Goal: Task Accomplishment & Management: Complete application form

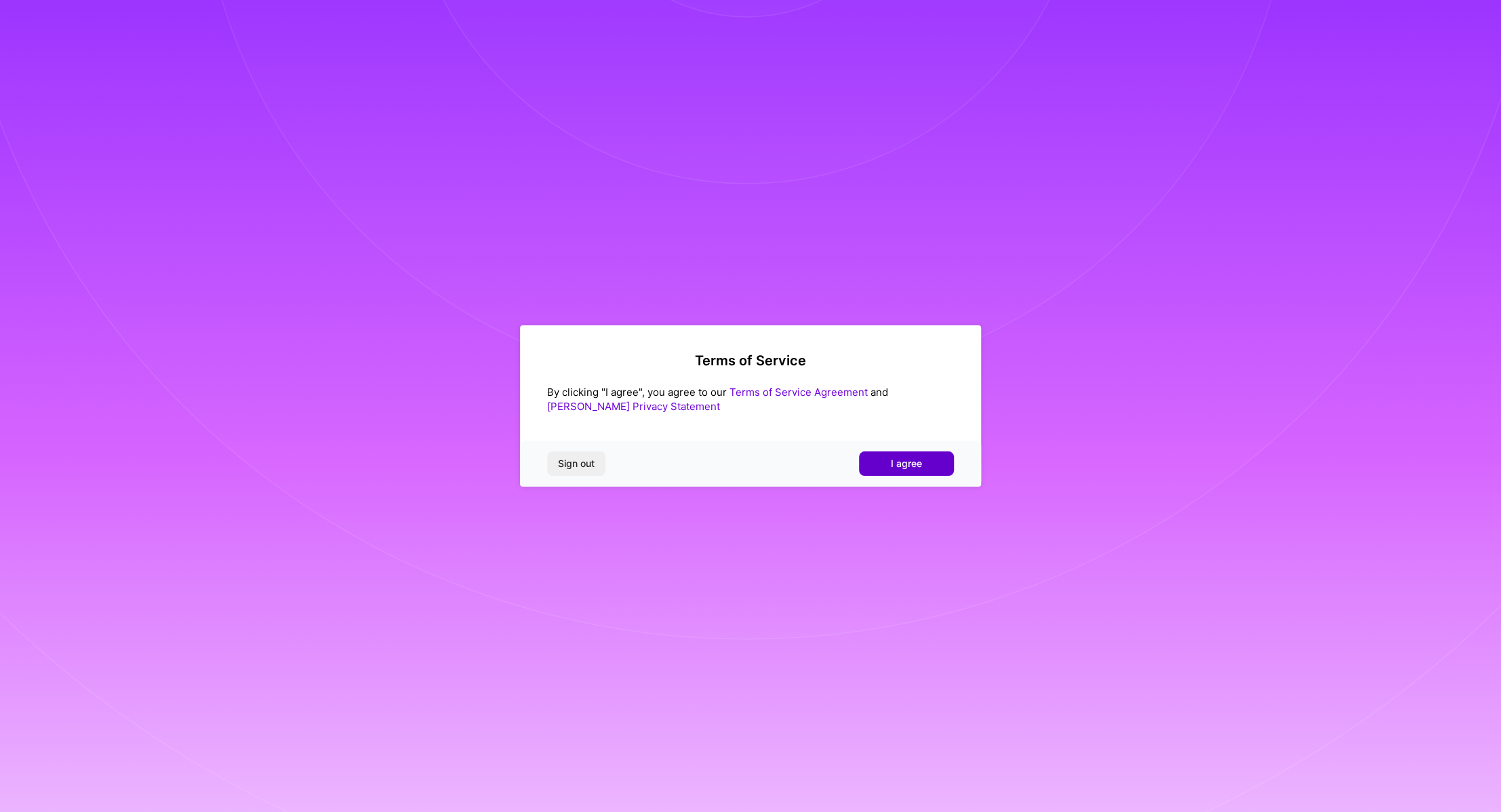
click at [891, 458] on span "I agree" at bounding box center [906, 464] width 31 height 14
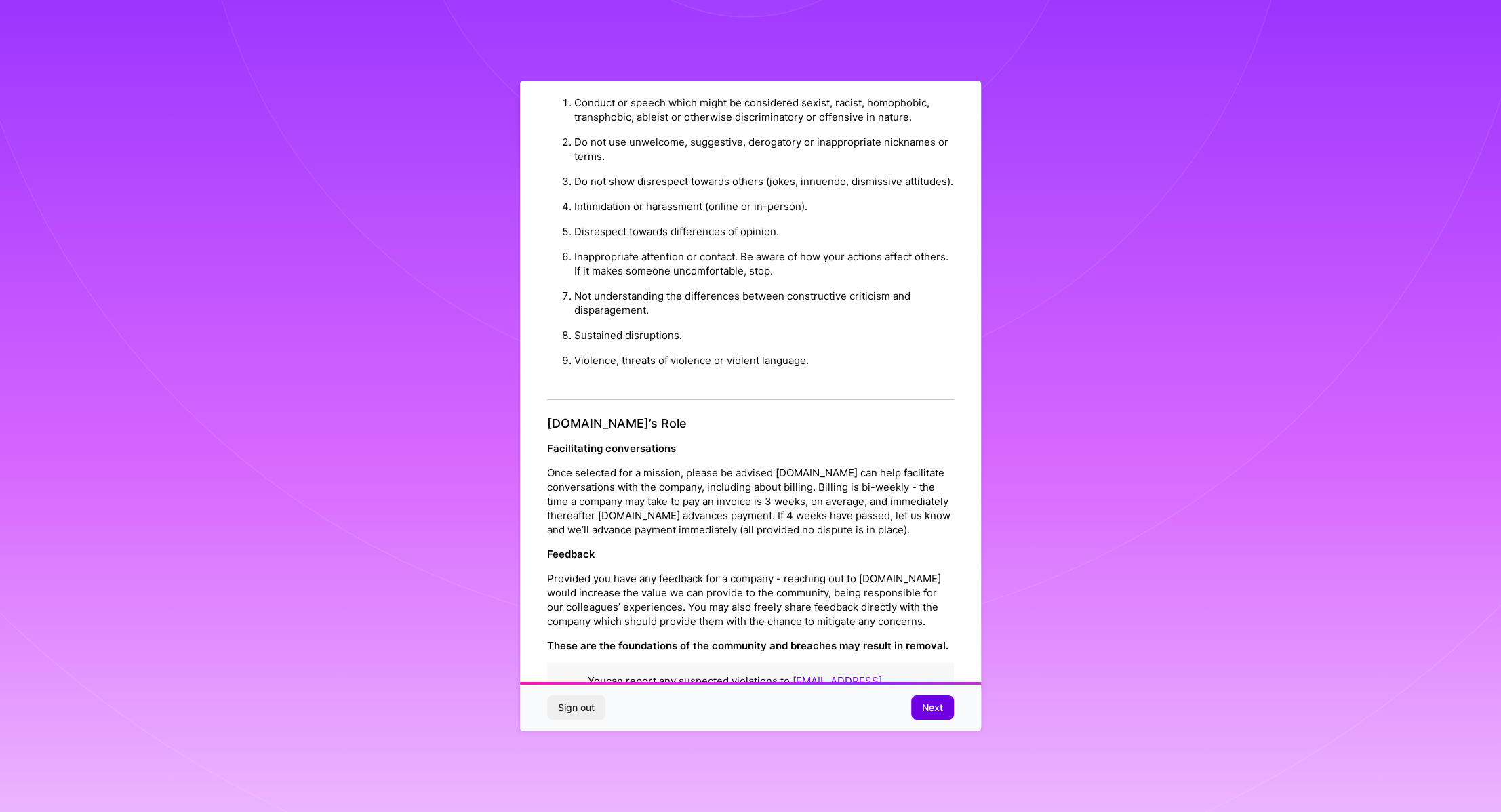
scroll to position [38, 0]
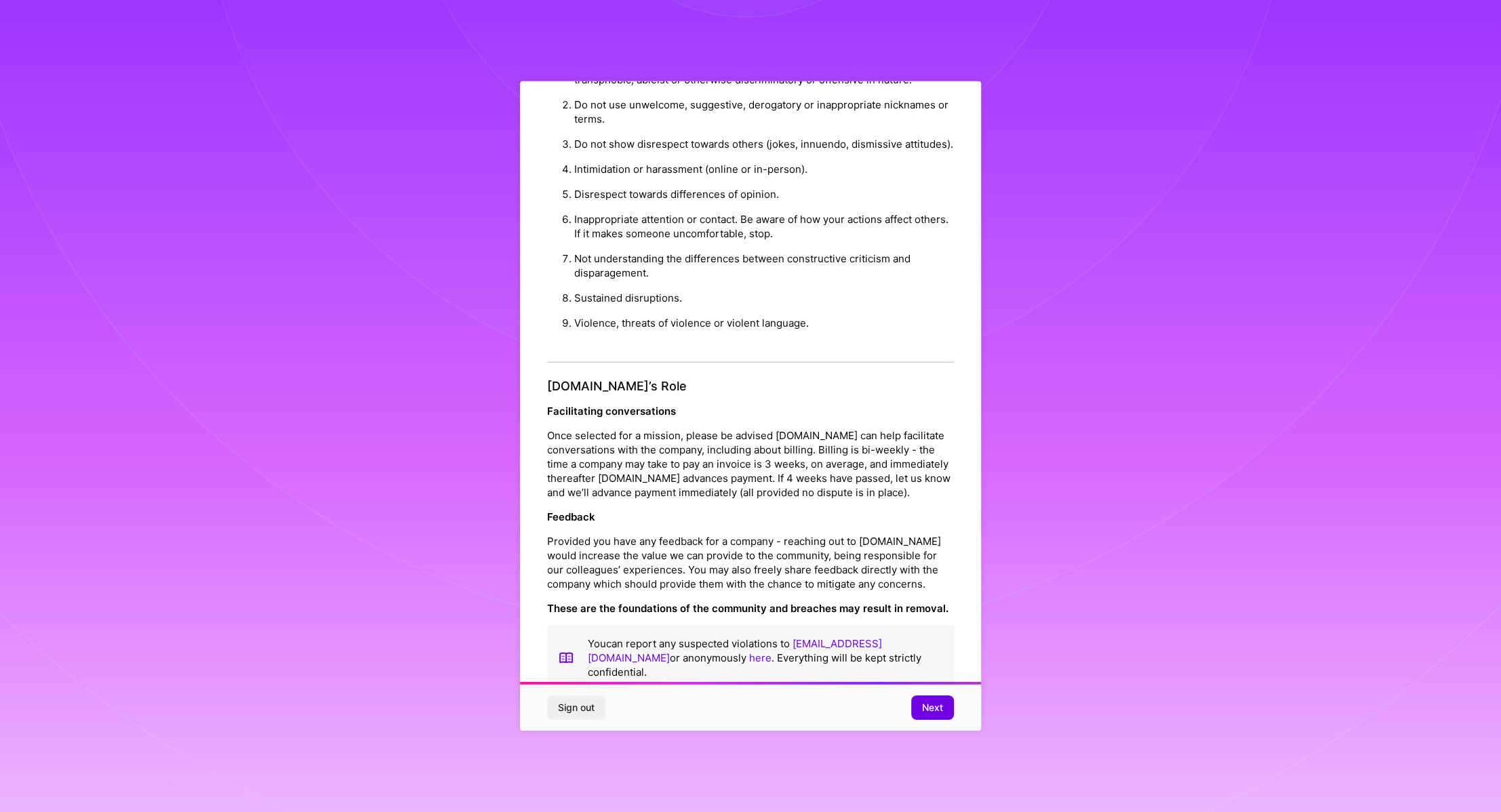
click at [928, 707] on span "Next" at bounding box center [932, 708] width 21 height 14
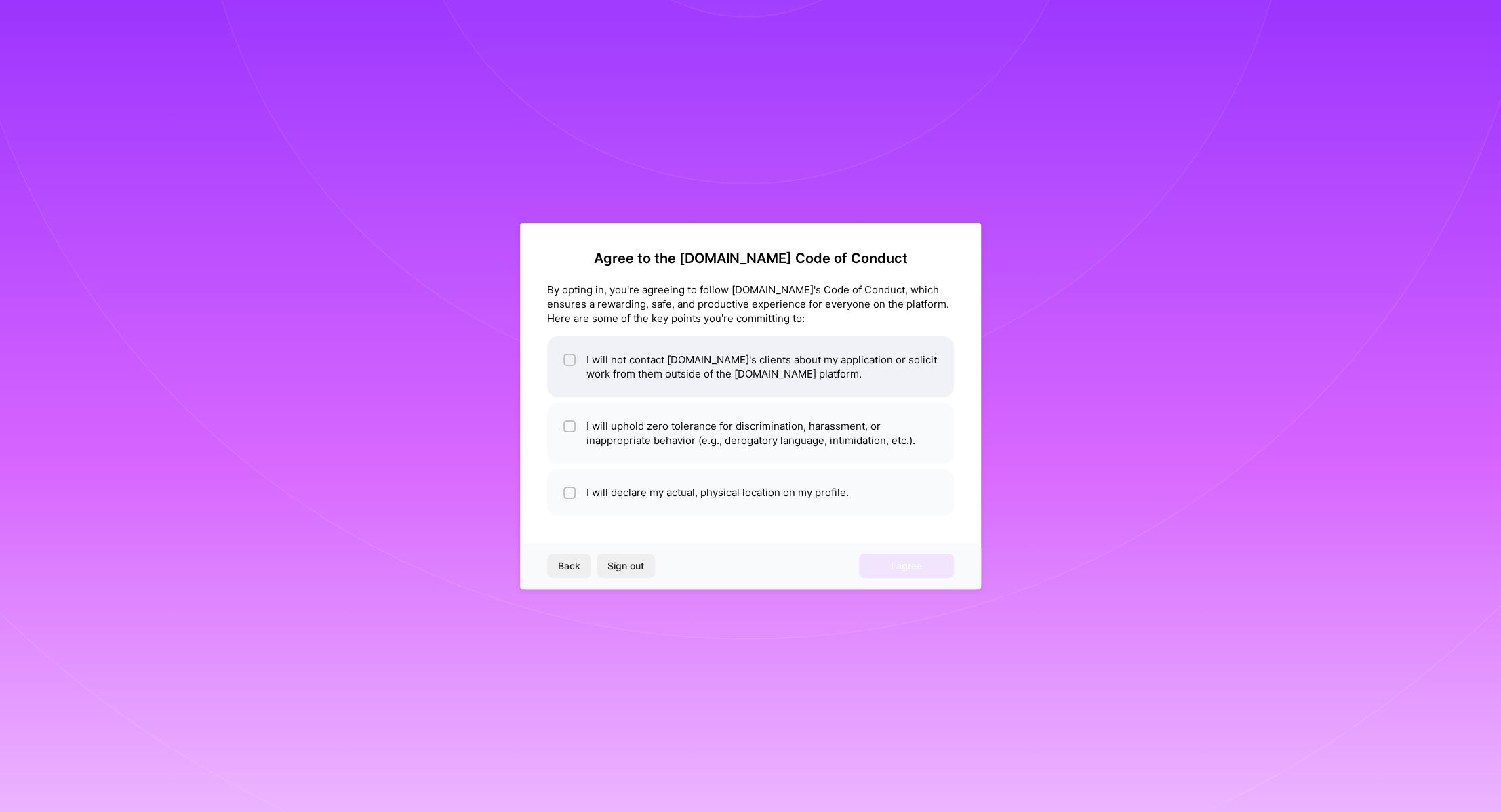
click at [568, 361] on input "checkbox" at bounding box center [571, 361] width 10 height 10
checkbox input "true"
click at [567, 426] on input "checkbox" at bounding box center [571, 427] width 10 height 10
checkbox input "true"
click at [567, 495] on input "checkbox" at bounding box center [571, 494] width 10 height 10
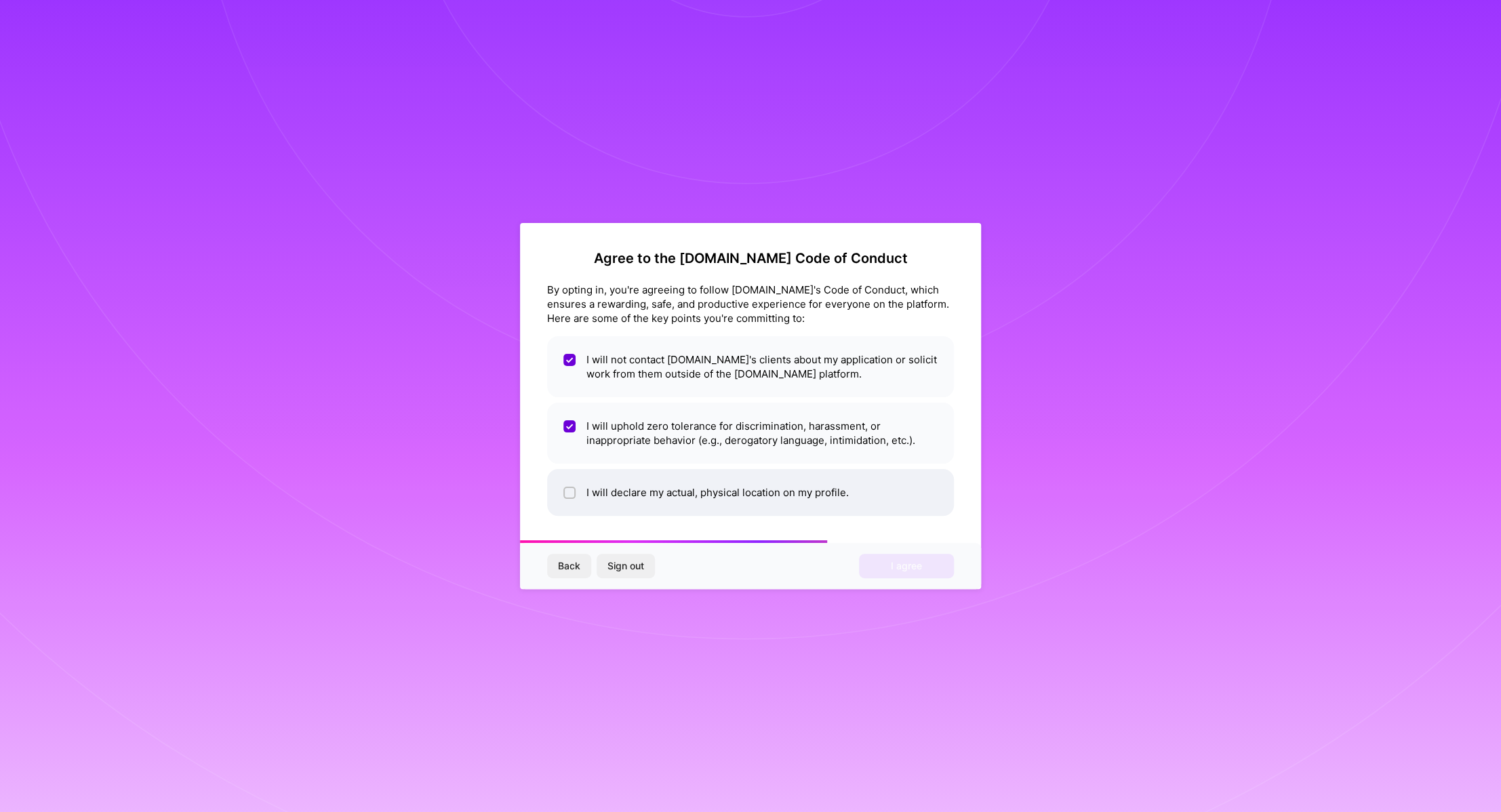
checkbox input "true"
click at [917, 566] on span "I agree" at bounding box center [906, 566] width 31 height 14
